Goal: Transaction & Acquisition: Purchase product/service

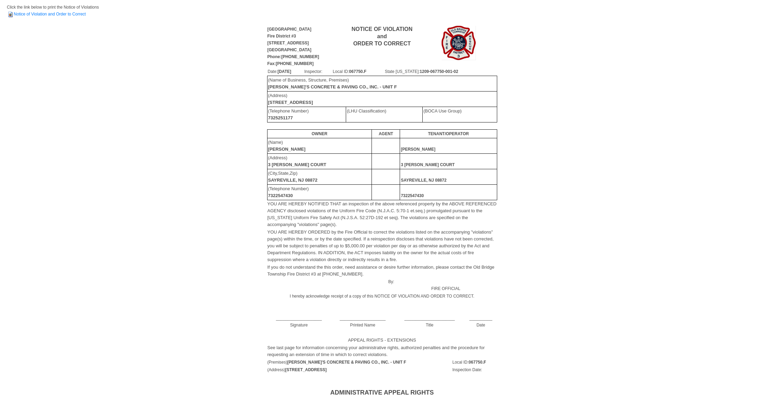
scroll to position [12, 0]
click at [82, 12] on link "Notice of Violation and Order to Correct" at bounding box center [46, 13] width 79 height 5
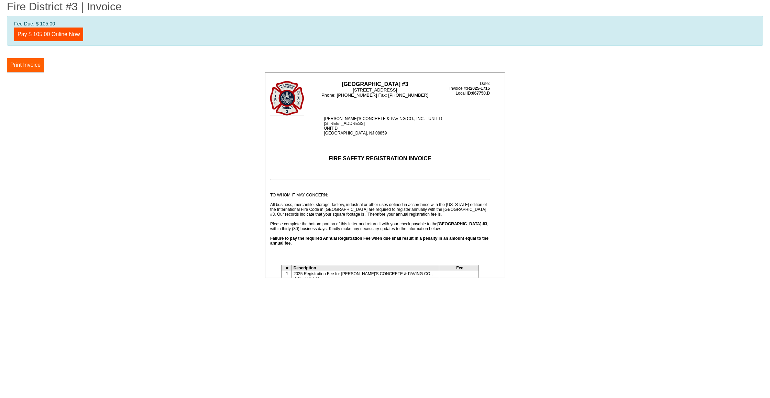
click at [27, 64] on button "Print Invoice" at bounding box center [25, 65] width 37 height 14
click at [240, 120] on center at bounding box center [385, 176] width 756 height 208
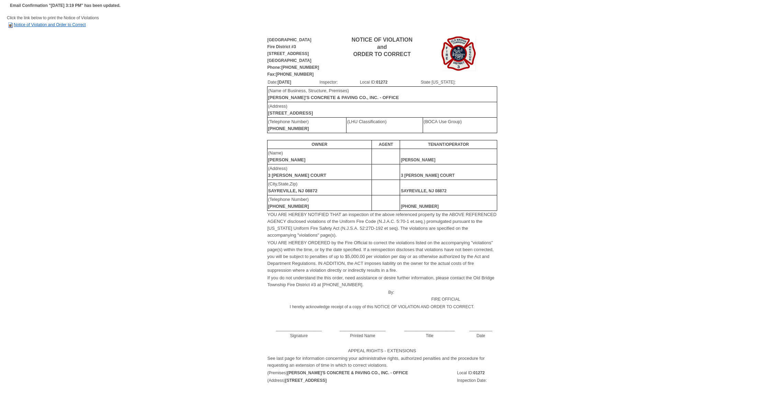
click at [70, 24] on link "Notice of Violation and Order to Correct" at bounding box center [46, 24] width 79 height 5
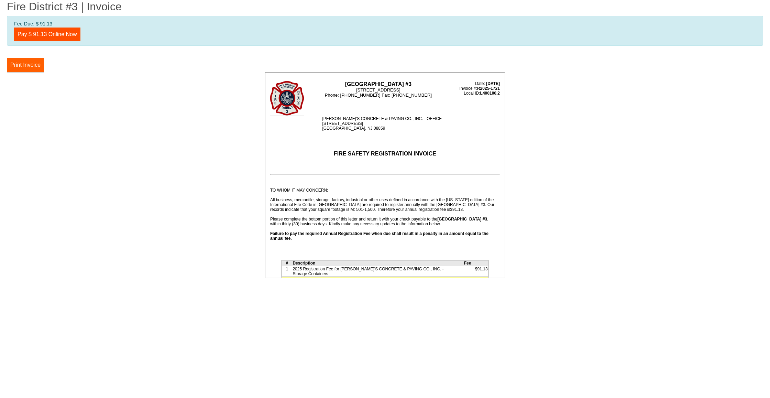
click at [27, 64] on button "Print Invoice" at bounding box center [25, 65] width 37 height 14
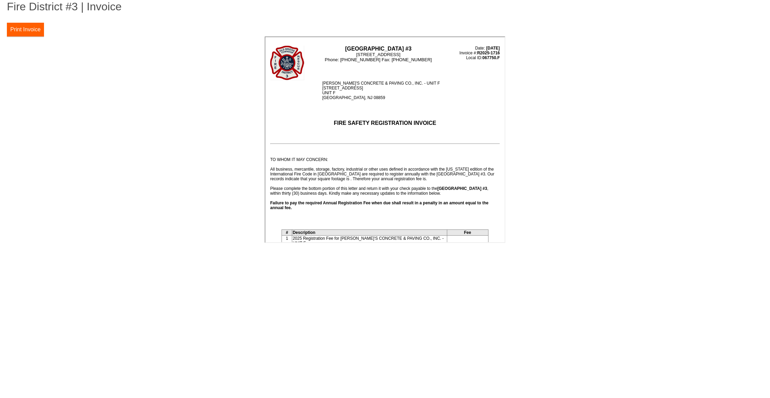
click at [31, 27] on button "Print Invoice" at bounding box center [25, 30] width 37 height 14
click at [476, 248] on html "Fire District #3 | Invoice Fee Due: $ 0.00 Pay $ 0.00 Online Now Print Invoice …" at bounding box center [385, 124] width 770 height 248
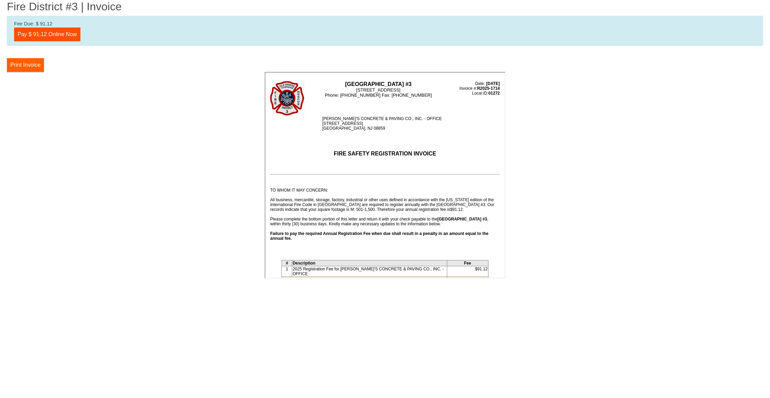
click at [19, 62] on button "Print Invoice" at bounding box center [25, 65] width 37 height 14
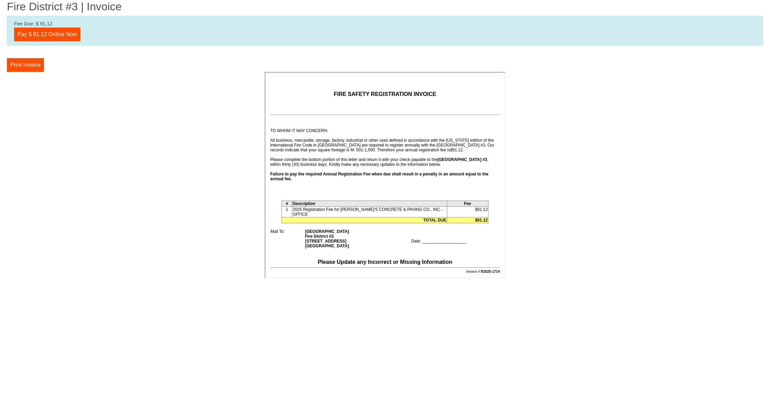
scroll to position [62, 0]
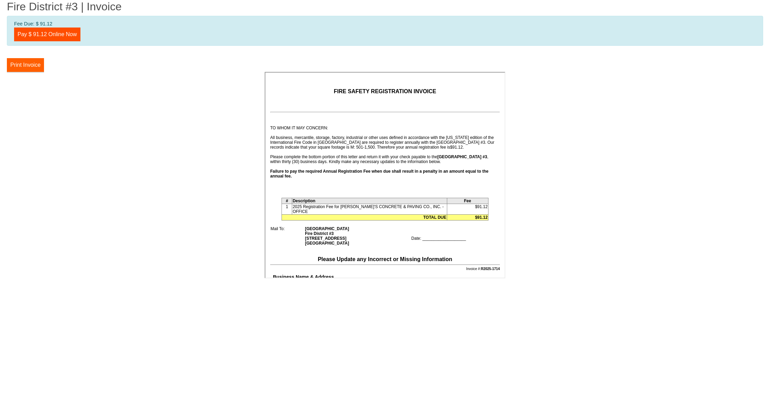
click at [32, 64] on button "Print Invoice" at bounding box center [25, 65] width 37 height 14
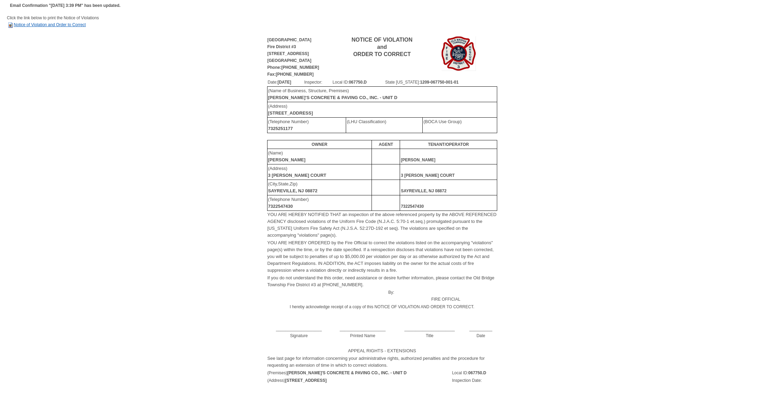
click at [37, 23] on link "Notice of Violation and Order to Correct" at bounding box center [46, 24] width 79 height 5
click at [67, 25] on link "Notice of Violation and Order to Correct" at bounding box center [46, 24] width 79 height 5
click at [65, 24] on link "Notice of Violation and Order to Correct" at bounding box center [46, 24] width 79 height 5
click at [74, 23] on link "Notice of Violation and Order to Correct" at bounding box center [46, 24] width 79 height 5
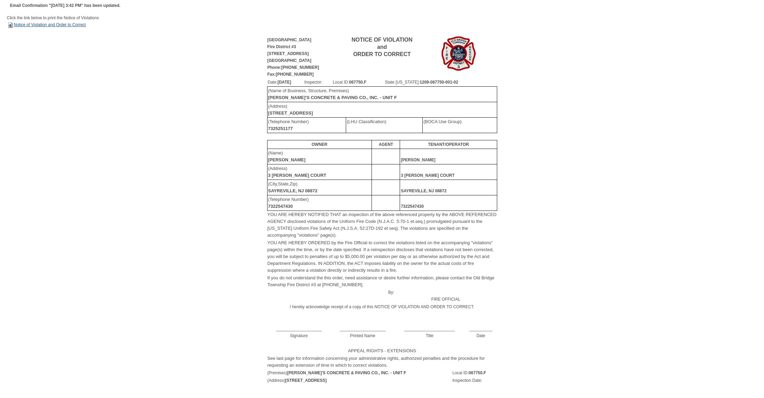
click at [40, 24] on link "Notice of Violation and Order to Correct" at bounding box center [46, 24] width 79 height 5
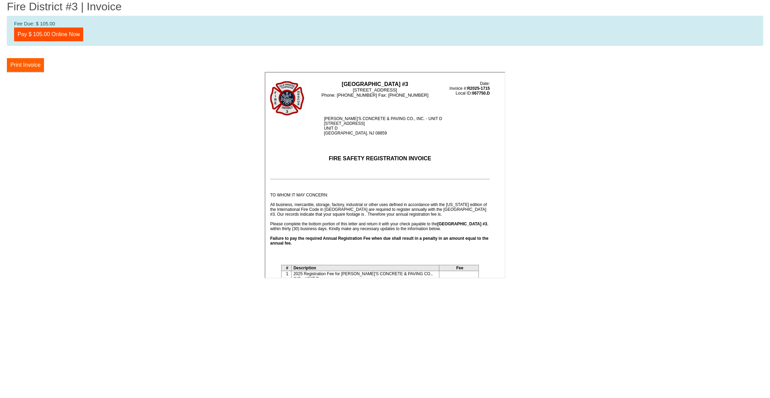
click at [26, 61] on button "Print Invoice" at bounding box center [25, 65] width 37 height 14
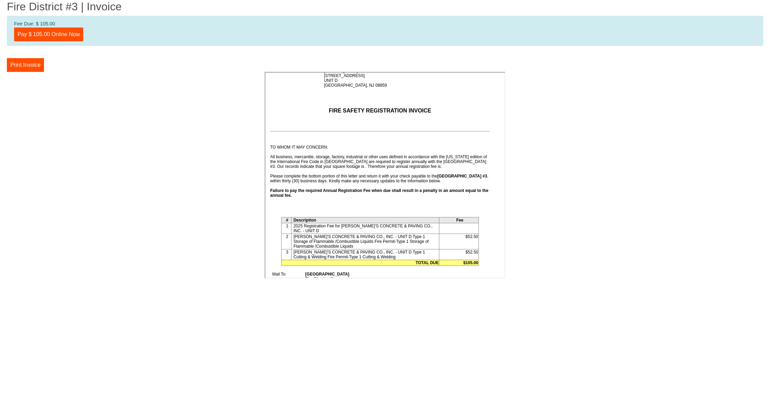
scroll to position [48, 0]
click at [25, 63] on button "Print Invoice" at bounding box center [25, 65] width 37 height 14
click at [31, 65] on button "Print Invoice" at bounding box center [25, 65] width 37 height 14
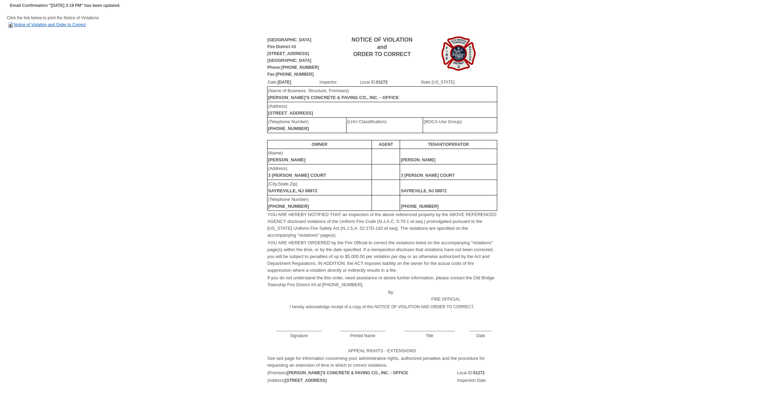
click at [71, 24] on link "Notice of Violation and Order to Correct" at bounding box center [46, 24] width 79 height 5
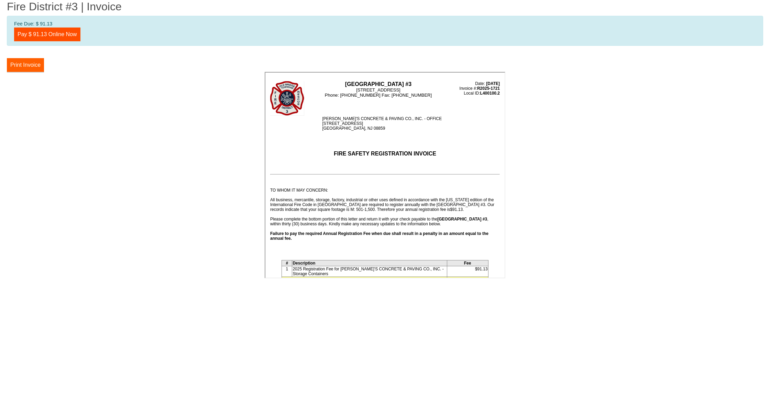
click at [36, 63] on button "Print Invoice" at bounding box center [25, 65] width 37 height 14
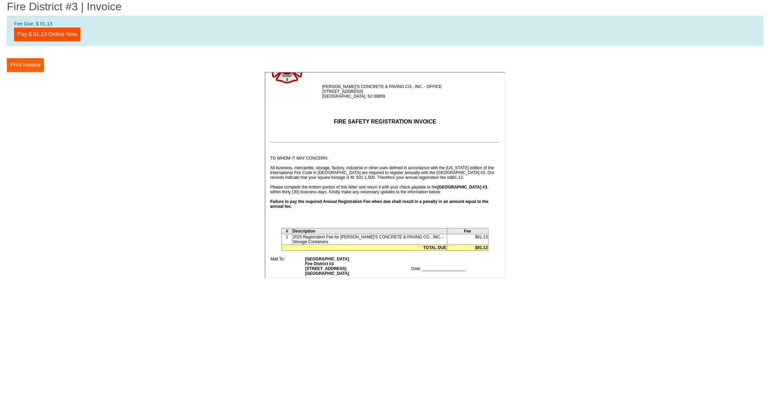
click at [35, 62] on button "Print Invoice" at bounding box center [25, 65] width 37 height 14
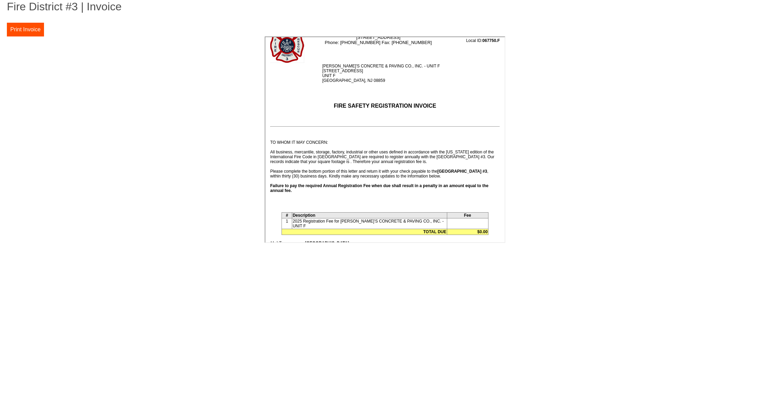
scroll to position [18, 0]
click at [22, 30] on button "Print Invoice" at bounding box center [25, 30] width 37 height 14
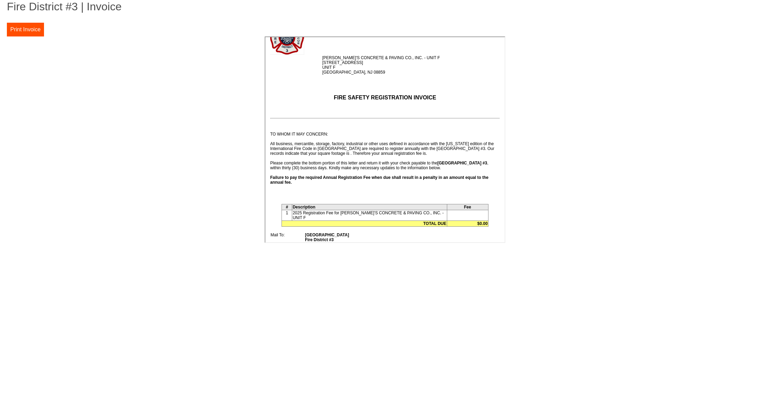
scroll to position [26, 0]
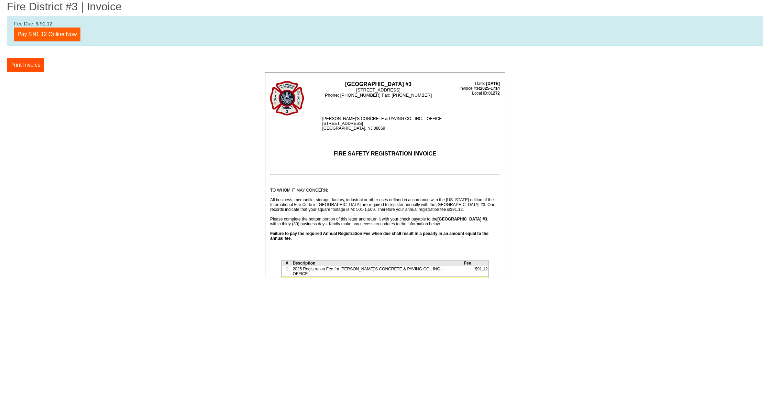
click at [55, 34] on link "Pay $ 91.12 Online Now" at bounding box center [47, 34] width 66 height 14
